Goal: Task Accomplishment & Management: Manage account settings

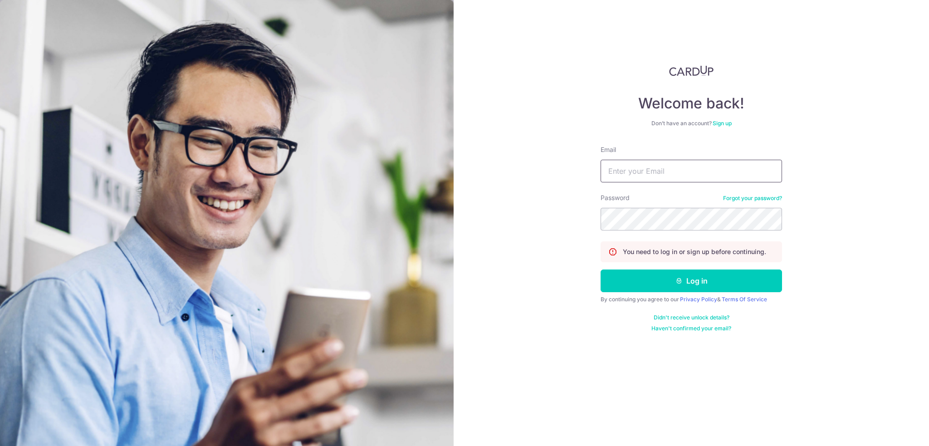
click at [669, 163] on input "Email" at bounding box center [690, 171] width 181 height 23
type input "enweitan.max@gmail.com"
click at [718, 282] on button "Log in" at bounding box center [690, 280] width 181 height 23
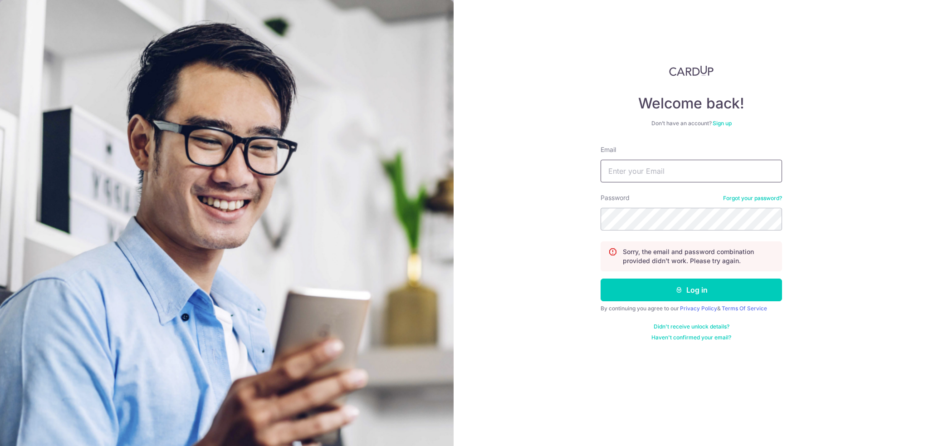
click at [698, 167] on input "Email" at bounding box center [690, 171] width 181 height 23
type input "enweitan.max@gmail.com"
click at [712, 295] on button "Log in" at bounding box center [690, 289] width 181 height 23
click at [757, 198] on link "Forgot your password?" at bounding box center [752, 198] width 59 height 7
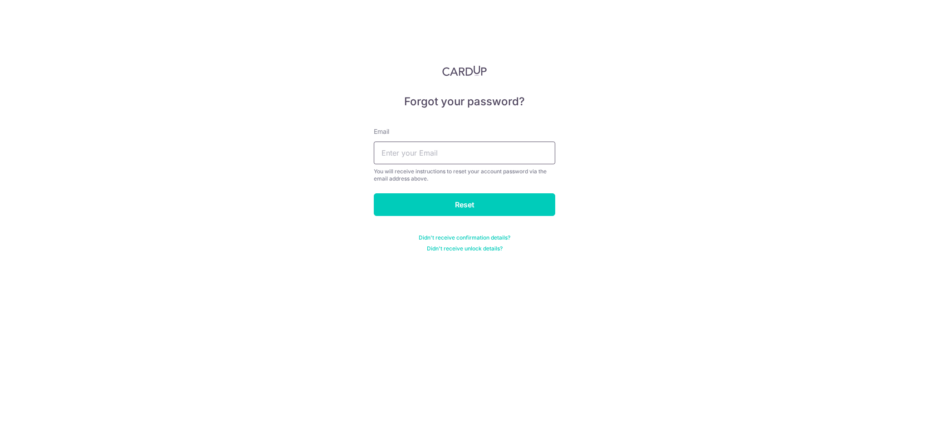
click at [457, 156] on input "text" at bounding box center [464, 153] width 181 height 23
type input "enweitan.max@gmail.com"
click at [470, 205] on input "Reset" at bounding box center [464, 204] width 181 height 23
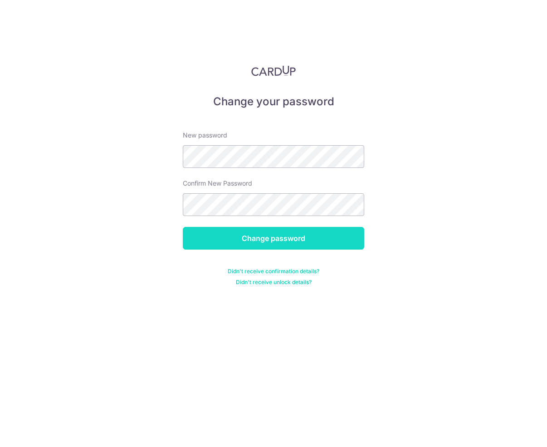
click at [280, 234] on input "Change password" at bounding box center [273, 238] width 181 height 23
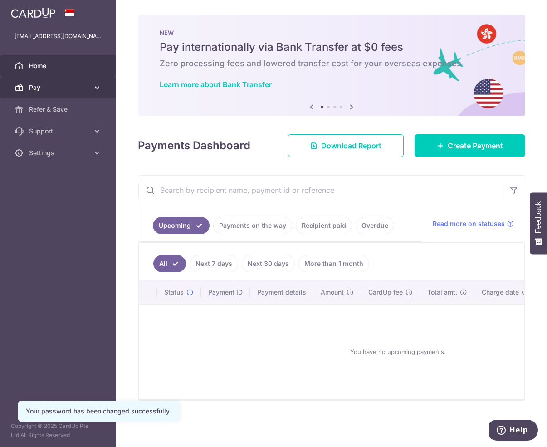
click at [62, 92] on link "Pay" at bounding box center [58, 88] width 116 height 22
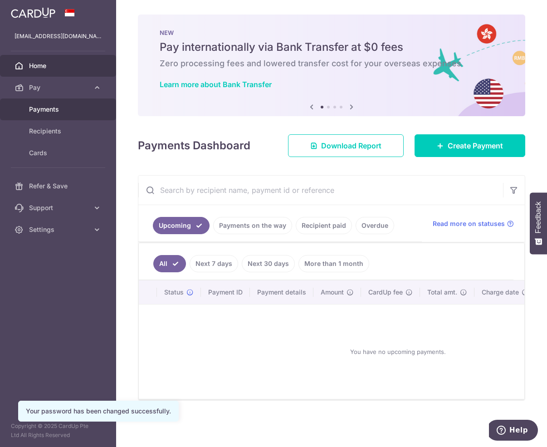
click at [62, 113] on span "Payments" at bounding box center [59, 109] width 60 height 9
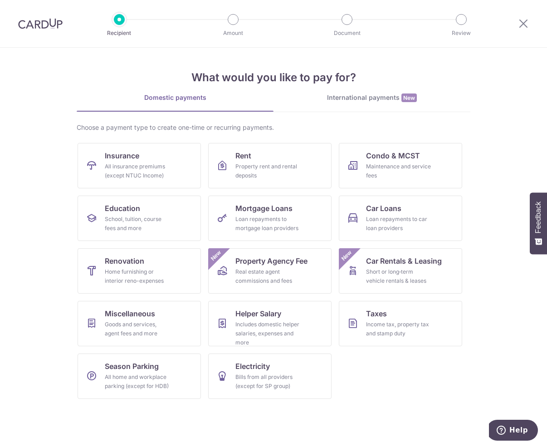
click at [39, 29] on img at bounding box center [40, 23] width 44 height 11
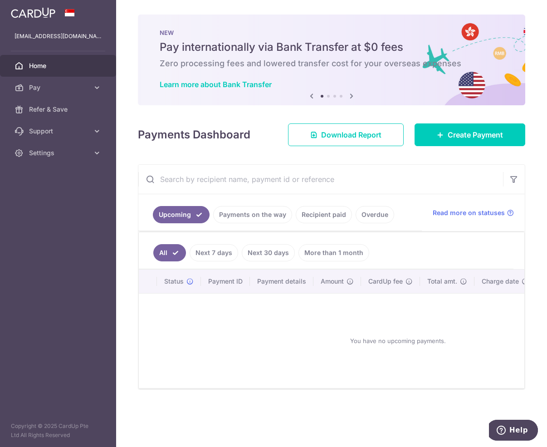
click at [228, 225] on ul "Upcoming Payments on the way Recipient paid Overdue" at bounding box center [279, 212] width 283 height 37
click at [329, 210] on link "Recipient paid" at bounding box center [324, 214] width 56 height 17
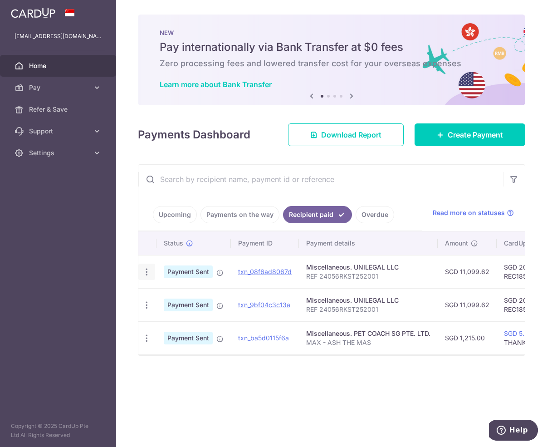
click at [149, 268] on icon "button" at bounding box center [147, 272] width 10 height 10
click at [167, 293] on span "PDF Receipt" at bounding box center [195, 296] width 62 height 9
click at [148, 277] on icon "button" at bounding box center [147, 272] width 10 height 10
click at [168, 326] on span "PDF Receipt" at bounding box center [195, 329] width 62 height 9
